Goal: Task Accomplishment & Management: Manage account settings

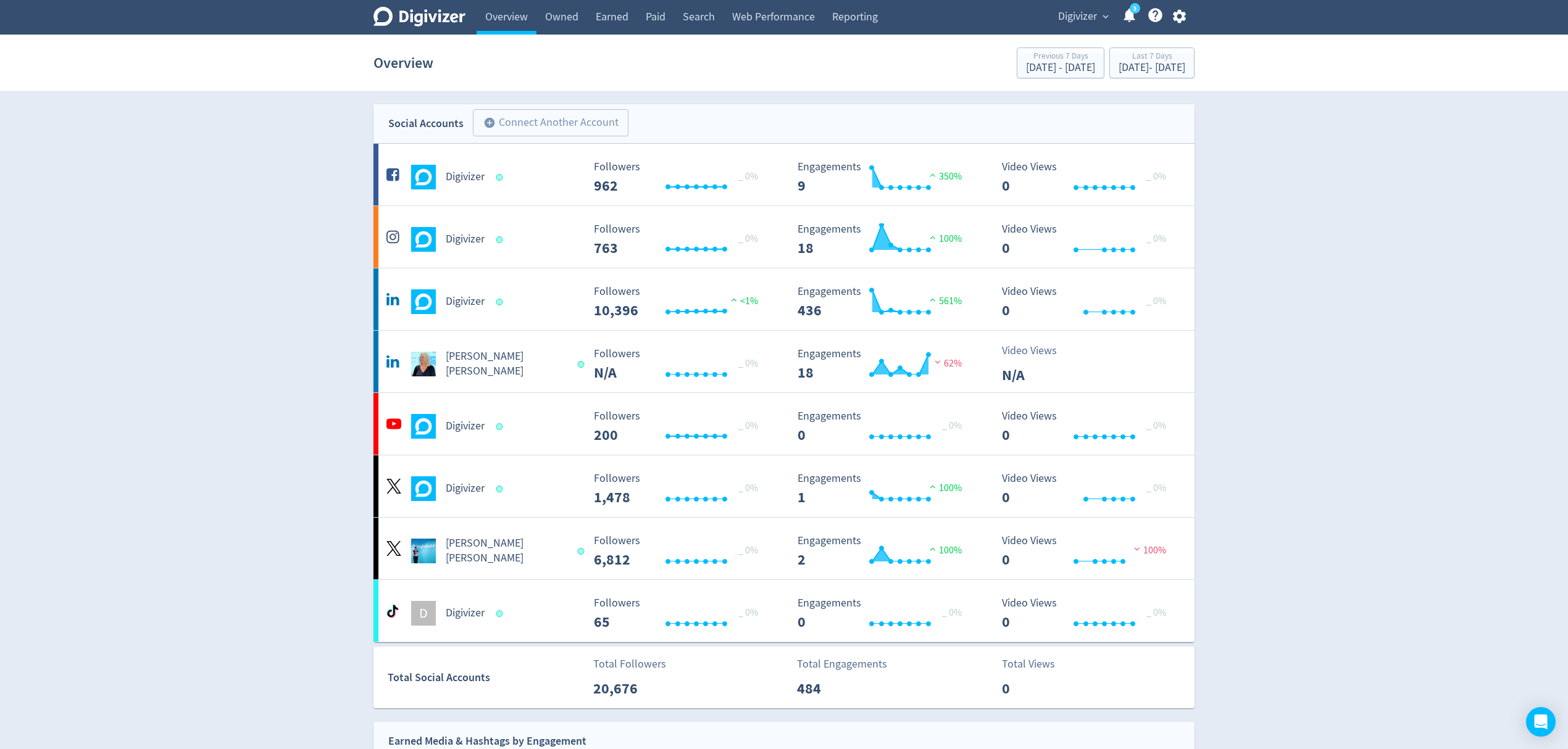
drag, startPoint x: 1126, startPoint y: 16, endPoint x: 1161, endPoint y: 25, distance: 36.1
click at [1129, 13] on link "5" at bounding box center [1135, 8] width 10 height 10
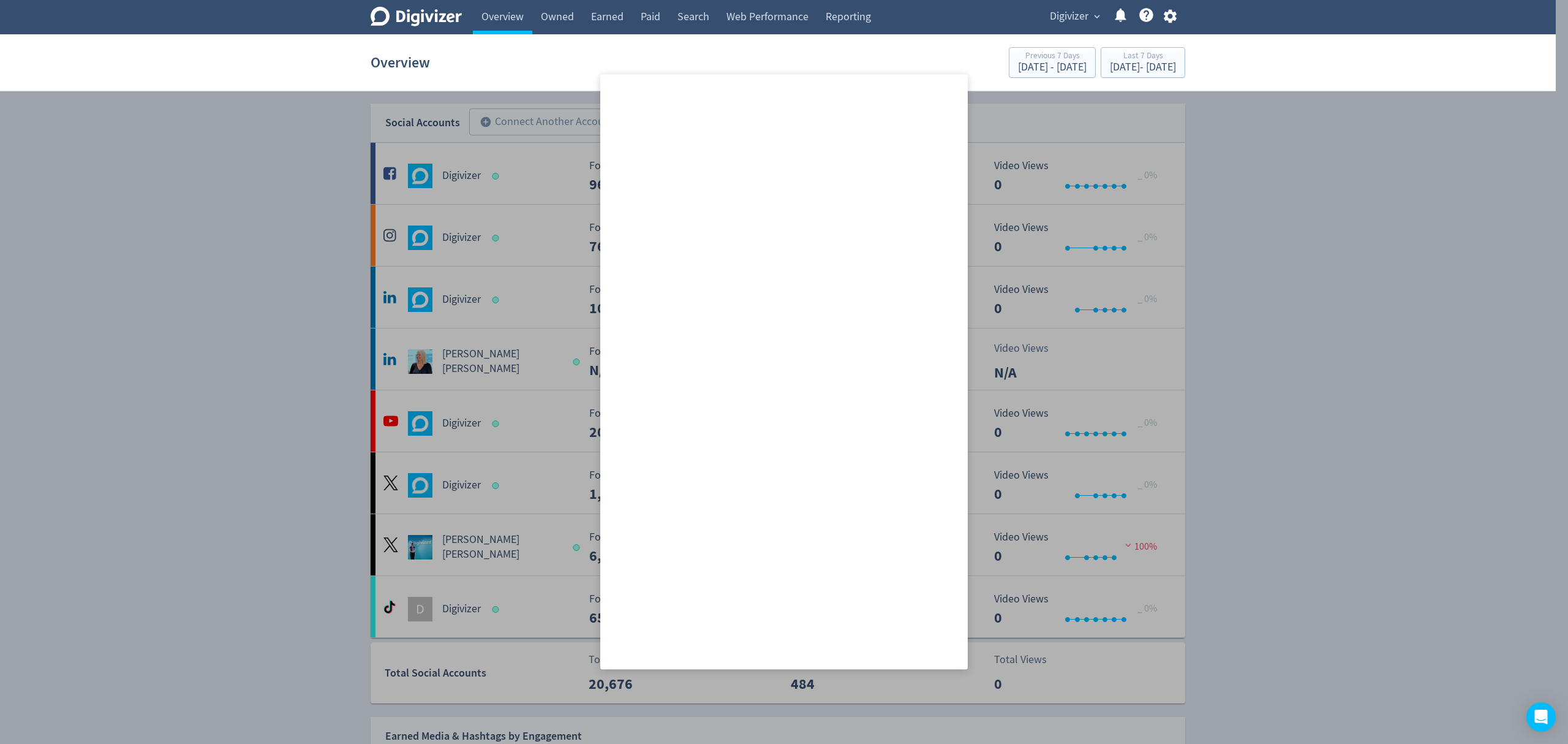
click at [1277, 125] on div at bounding box center [784, 372] width 1568 height 744
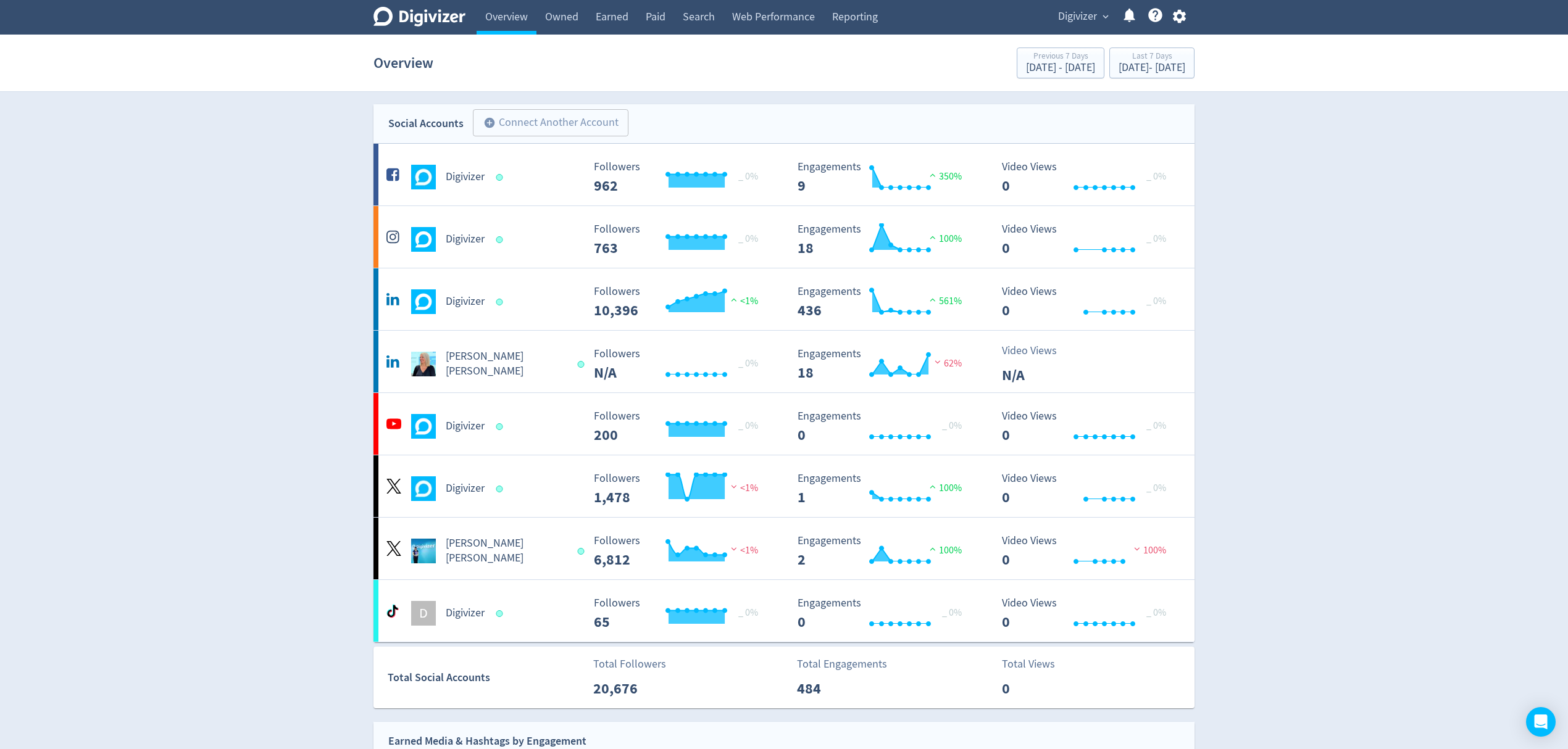
click at [1149, 17] on icon at bounding box center [1155, 15] width 14 height 14
click at [1161, 24] on link "Help Center - Searchable support on using Digivizer" at bounding box center [1155, 17] width 16 height 21
click at [1180, 21] on icon "button" at bounding box center [1178, 16] width 13 height 13
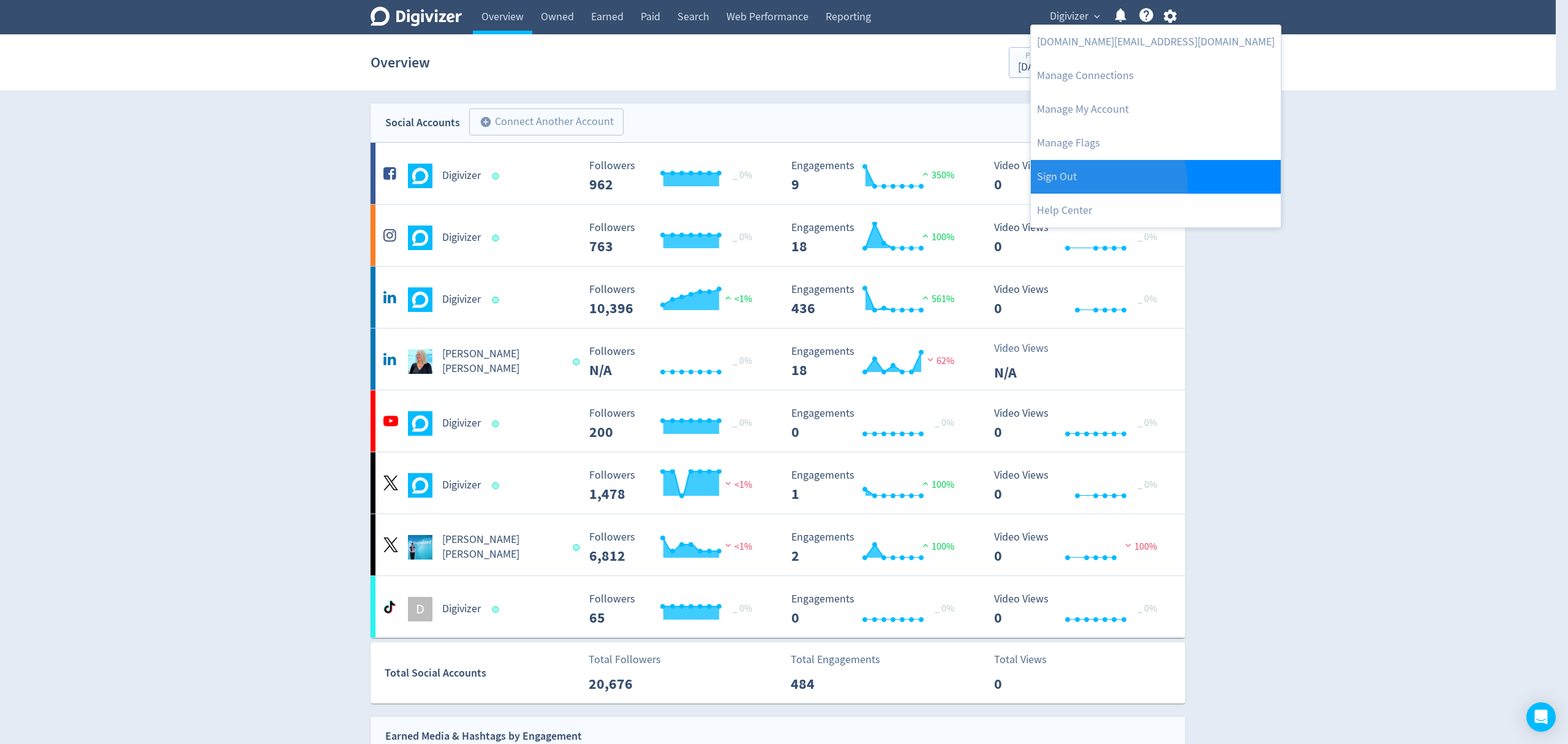
click at [1066, 186] on link "Sign Out" at bounding box center [1156, 177] width 250 height 34
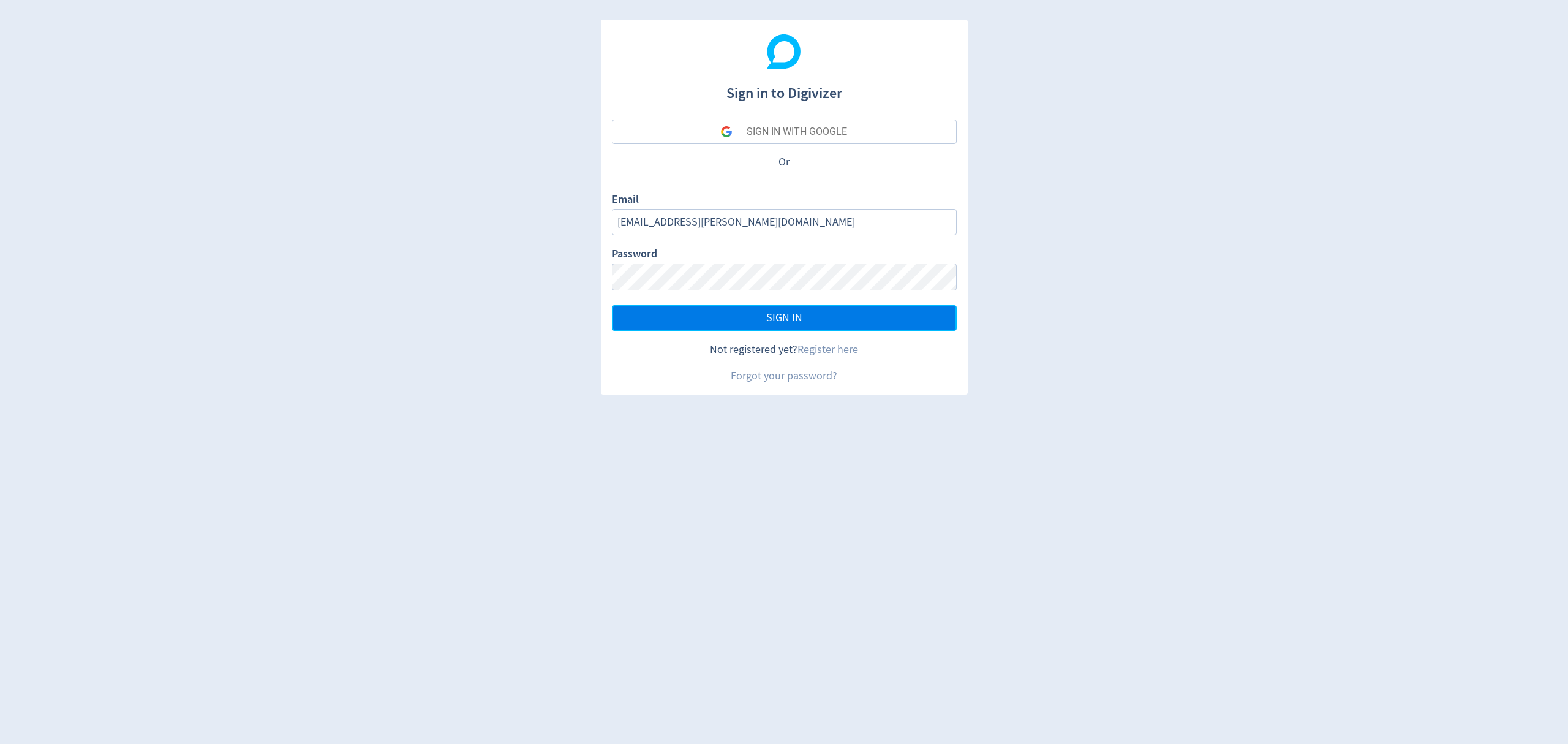
click at [739, 319] on button "SIGN IN" at bounding box center [784, 317] width 345 height 26
